Goal: Navigation & Orientation: Find specific page/section

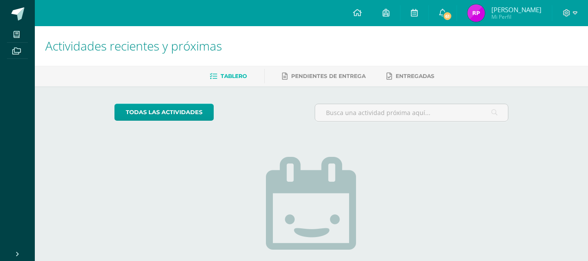
click at [483, 13] on img at bounding box center [475, 12] width 17 height 17
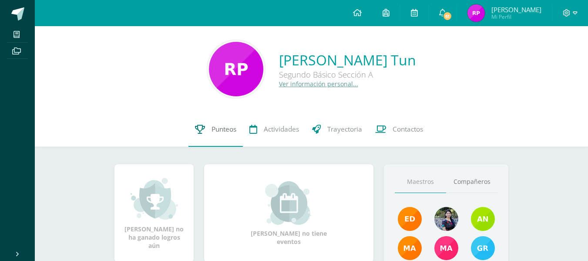
click at [211, 128] on span "Punteos" at bounding box center [223, 128] width 25 height 9
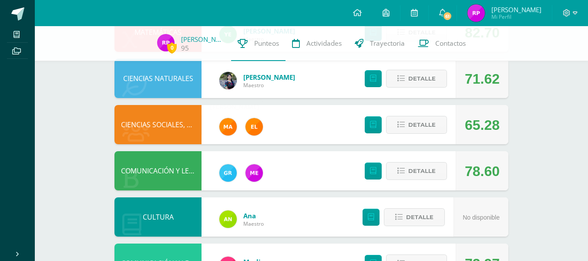
scroll to position [262, 0]
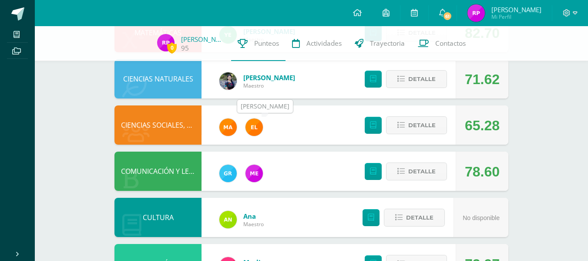
click at [252, 131] on img at bounding box center [253, 126] width 17 height 17
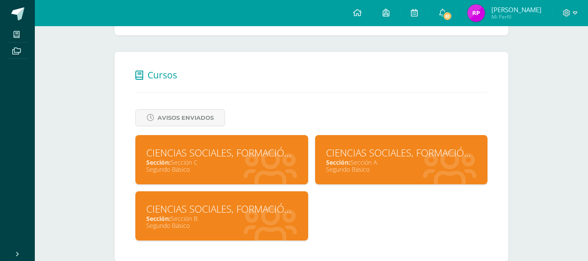
scroll to position [258, 0]
